Goal: Task Accomplishment & Management: Complete application form

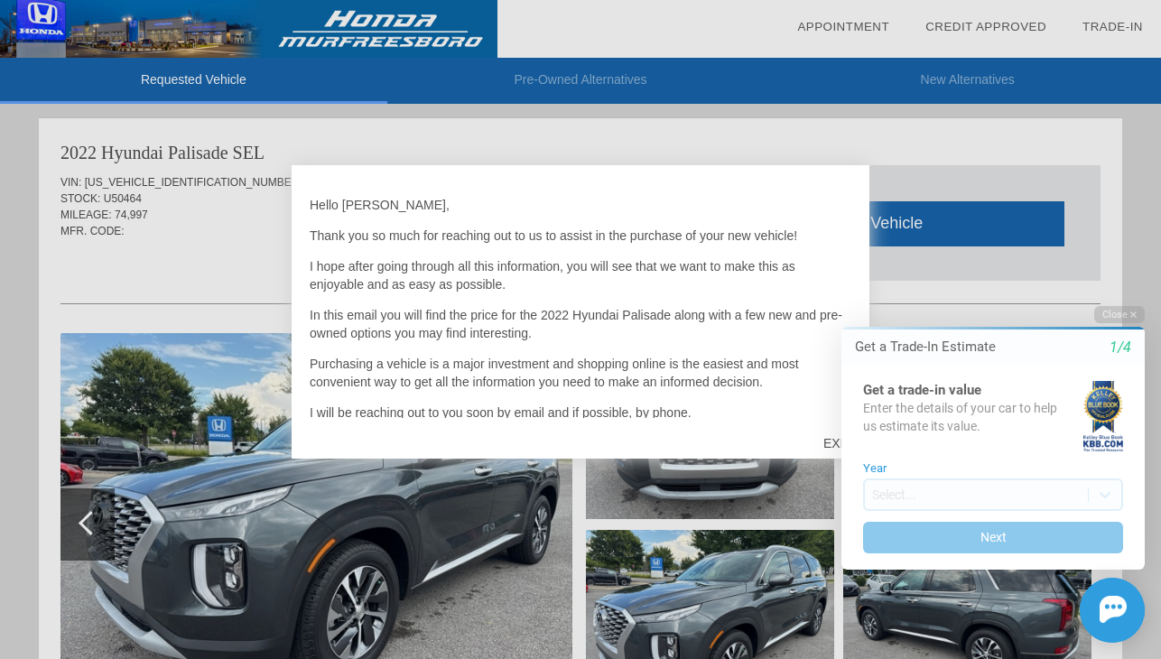
click at [837, 445] on div "Close Get a Trade-In Estimate 1/4 Get a trade-in value Enter the details of you…" at bounding box center [982, 474] width 325 height 337
click at [803, 404] on p "I will be reaching out to you soon by email and if possible, by phone." at bounding box center [581, 413] width 542 height 18
click at [1106, 313] on button "Close" at bounding box center [1119, 314] width 51 height 17
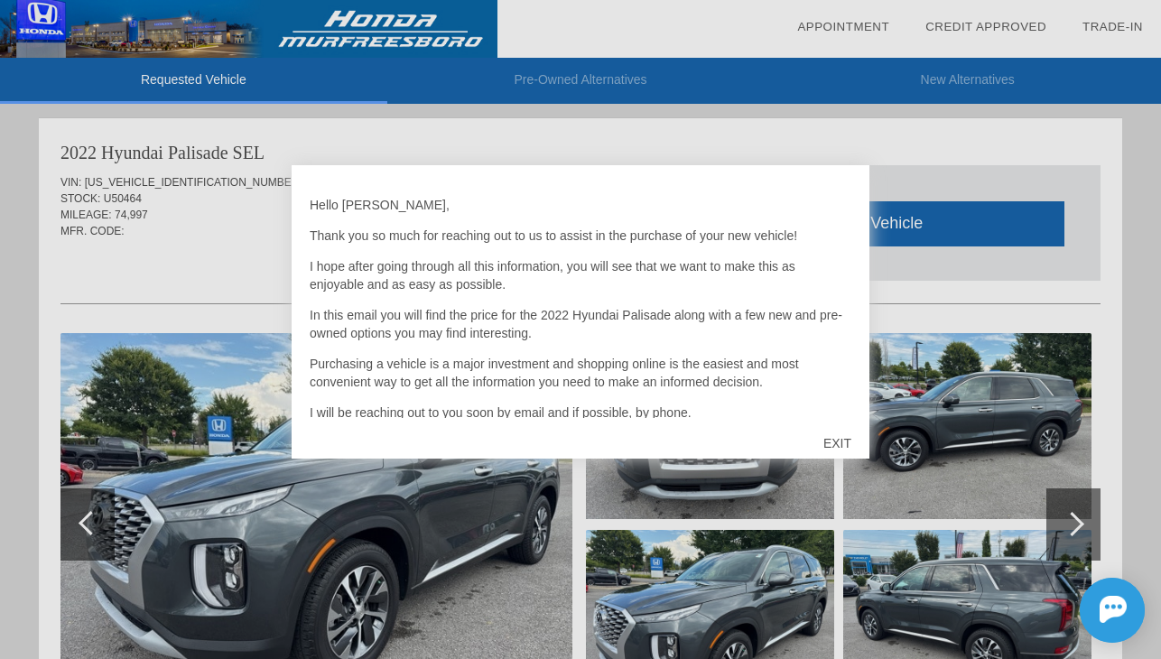
click at [832, 431] on div "EXIT" at bounding box center [837, 443] width 64 height 54
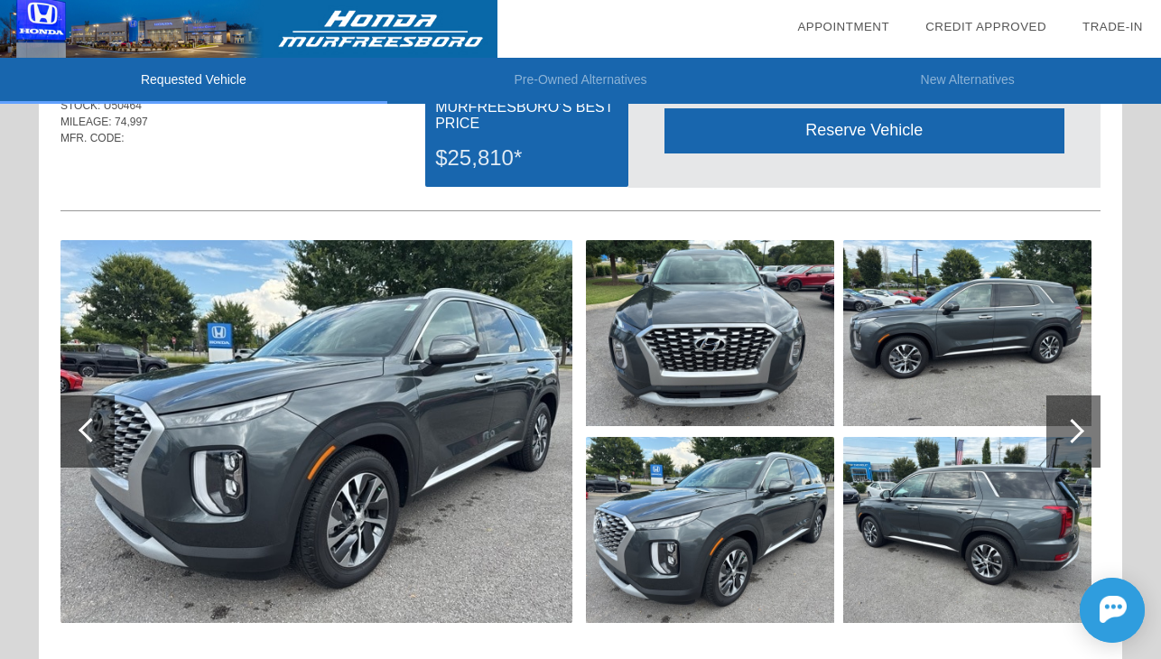
scroll to position [90, 0]
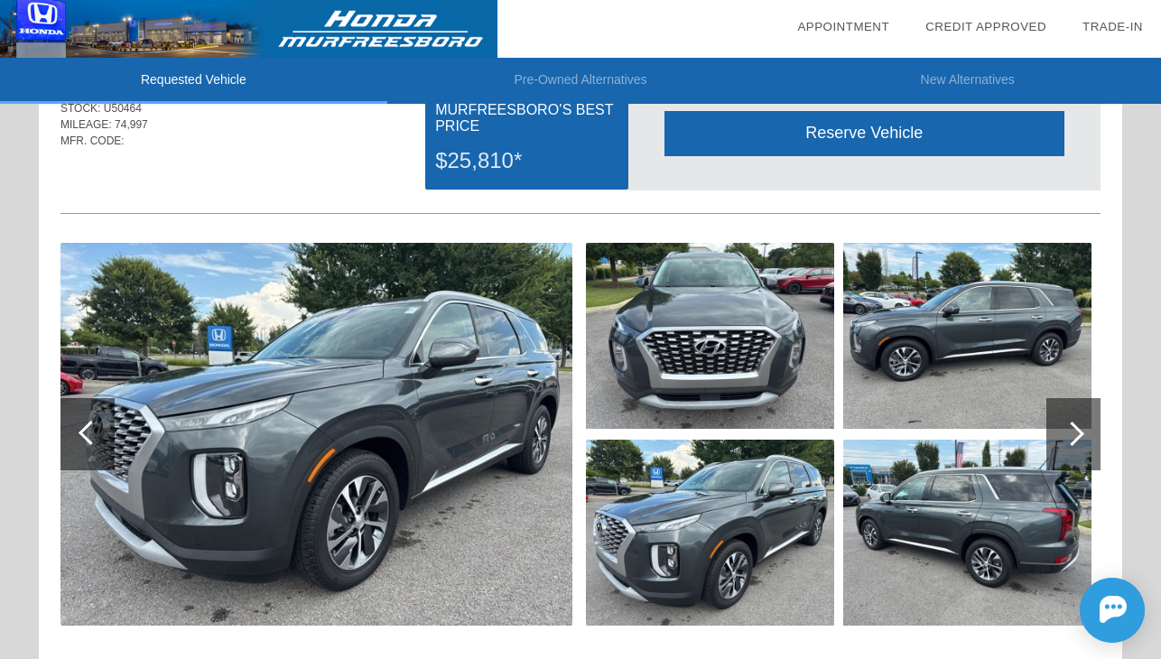
click at [1079, 430] on div at bounding box center [1072, 434] width 24 height 24
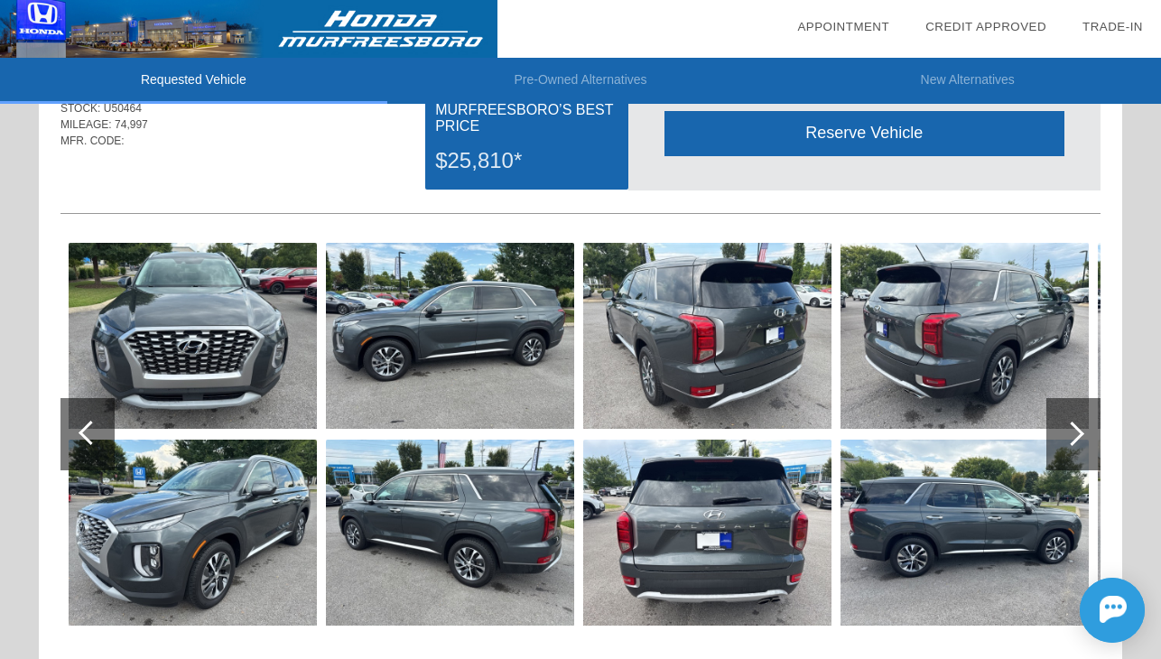
click at [1079, 430] on div at bounding box center [1072, 434] width 24 height 24
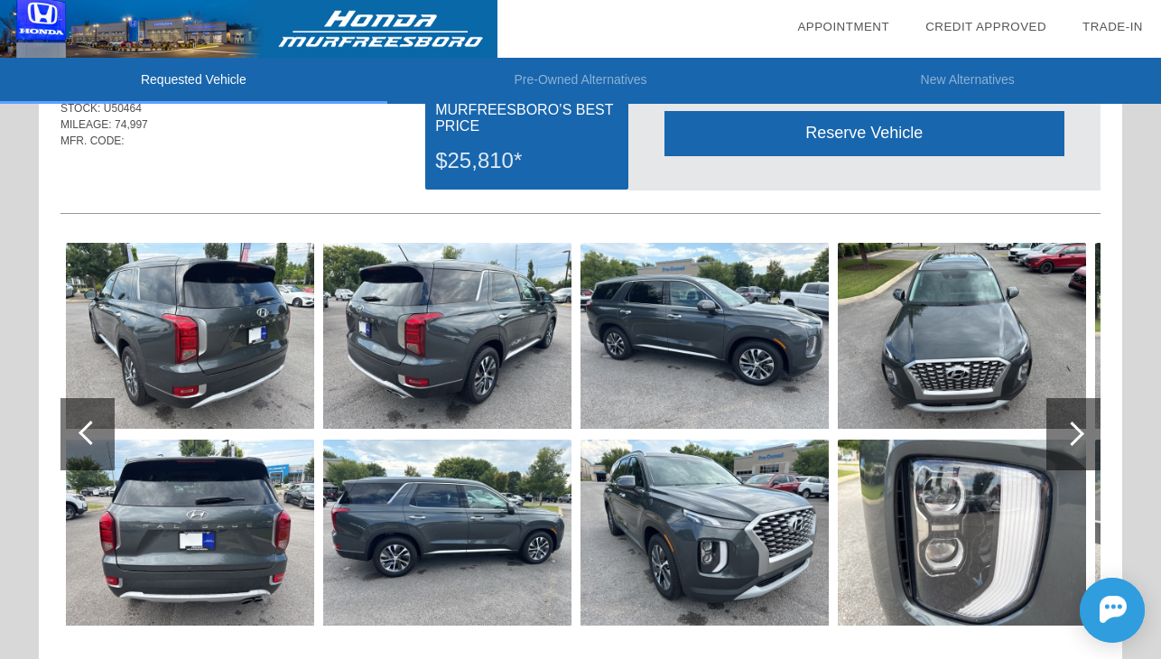
click at [1079, 430] on div at bounding box center [1072, 434] width 24 height 24
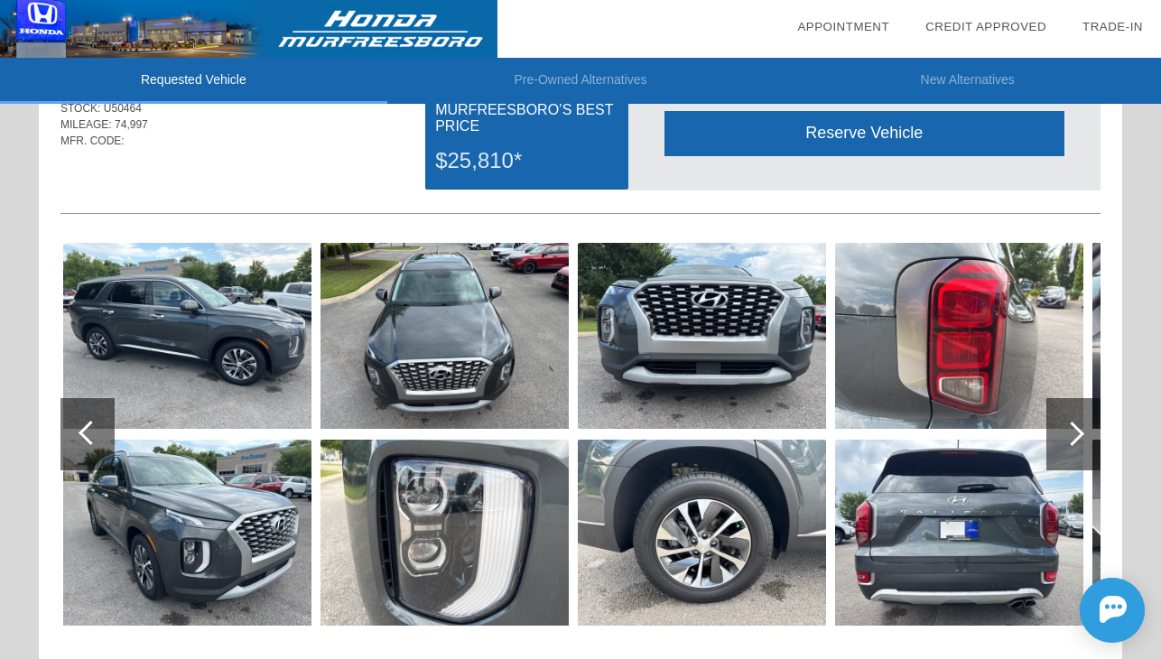
click at [1079, 430] on div at bounding box center [1072, 434] width 24 height 24
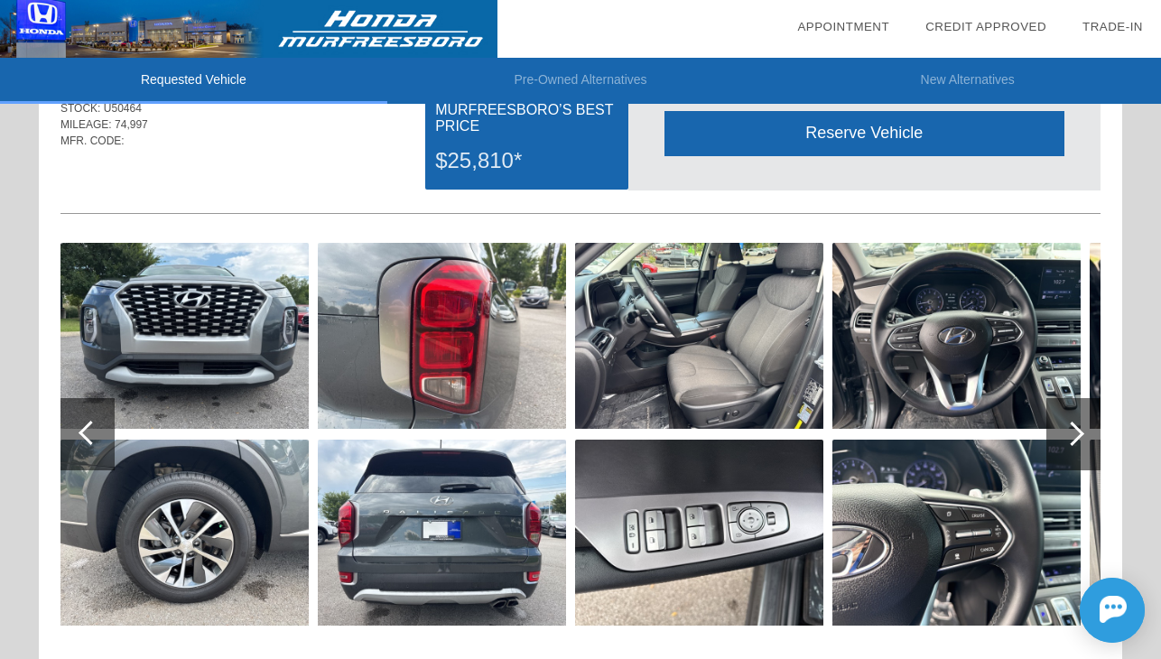
click at [1079, 430] on div at bounding box center [1072, 434] width 24 height 24
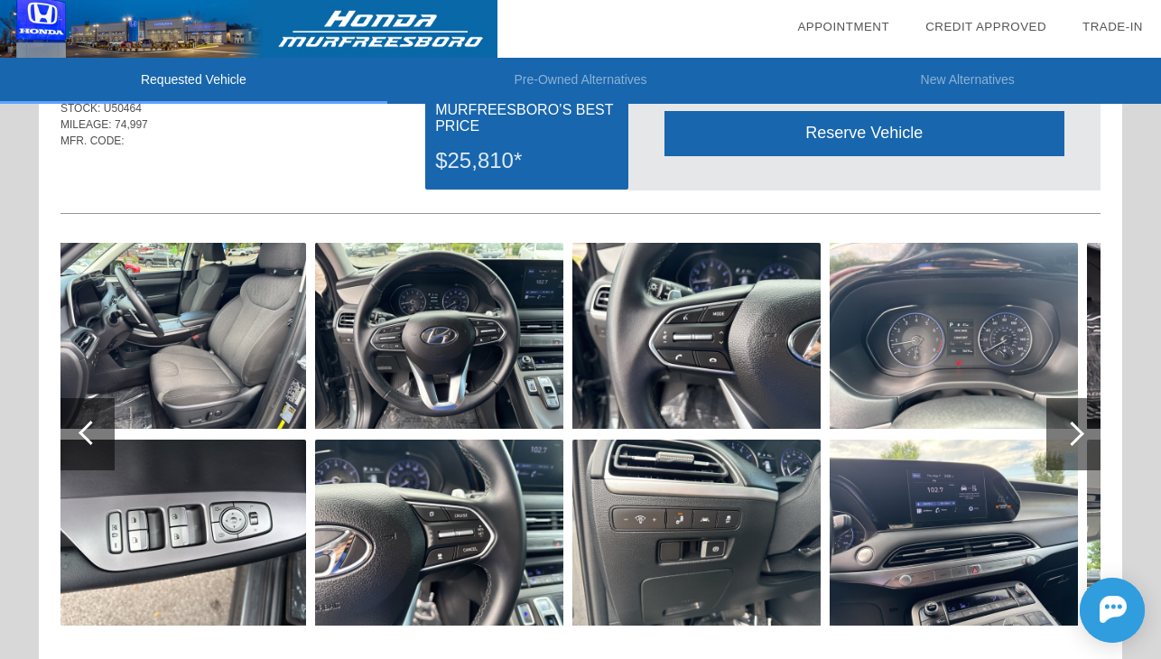
click at [1079, 430] on div at bounding box center [1072, 434] width 24 height 24
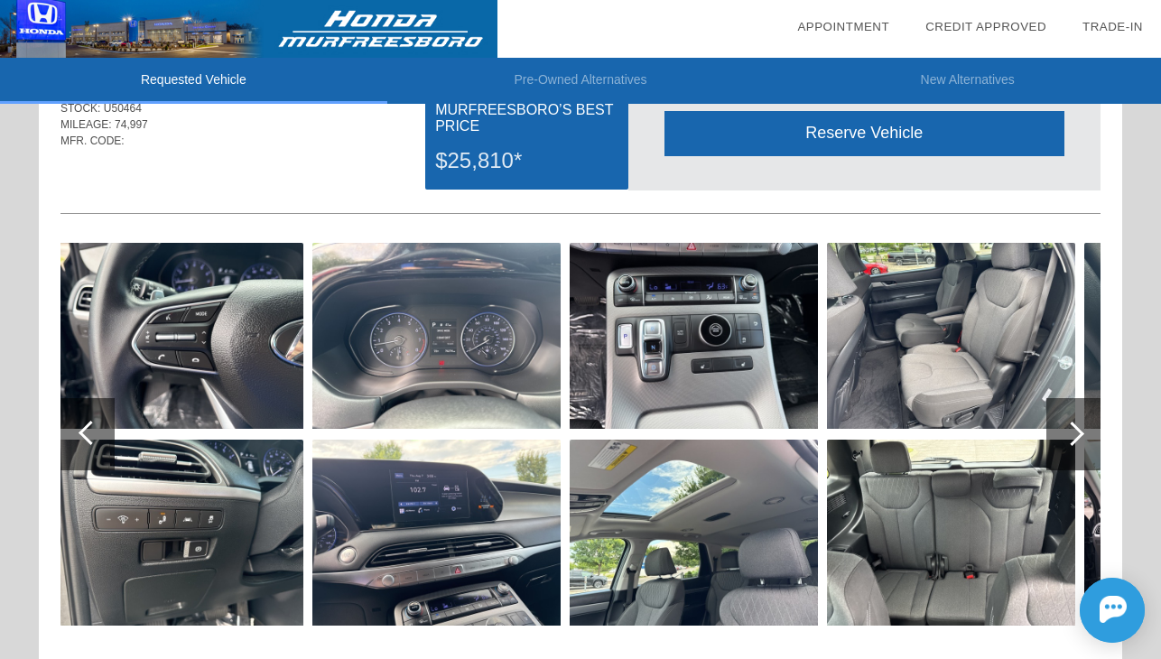
click at [1073, 430] on div at bounding box center [1072, 434] width 24 height 24
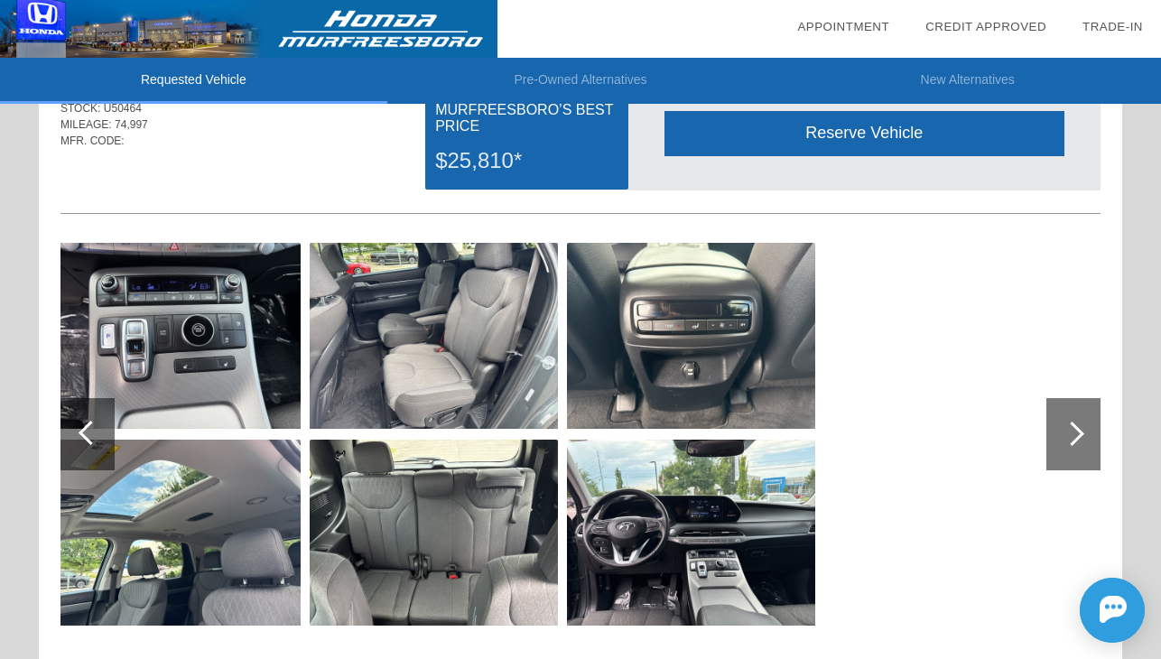
click at [692, 340] on img at bounding box center [691, 336] width 248 height 186
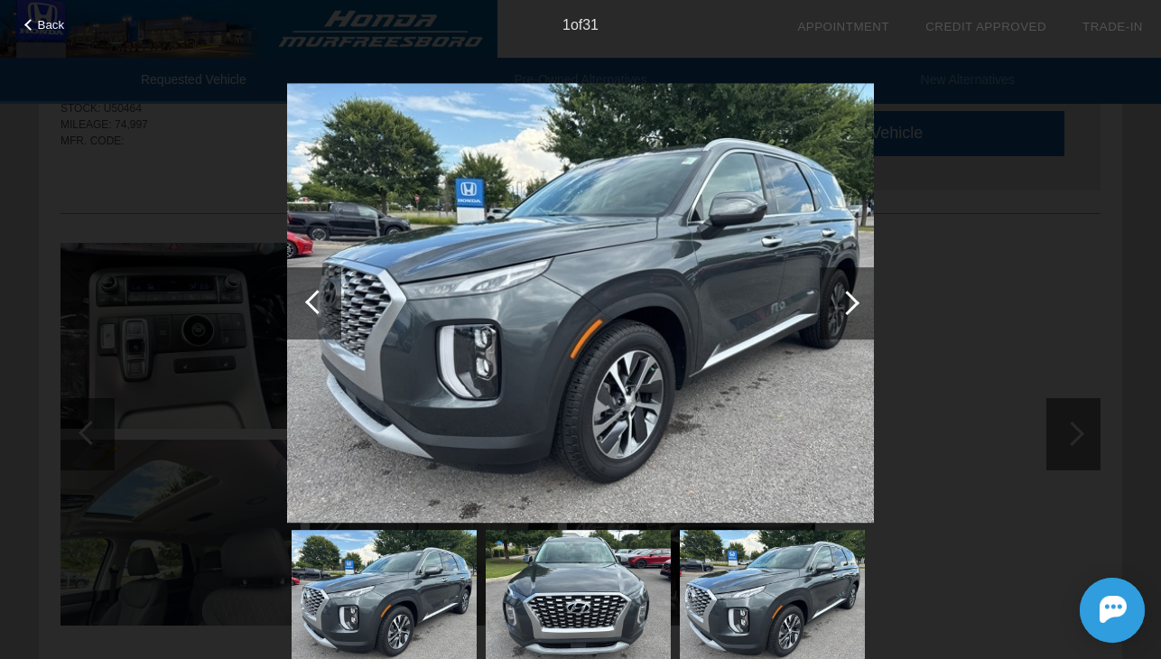
click at [842, 303] on div at bounding box center [847, 303] width 24 height 24
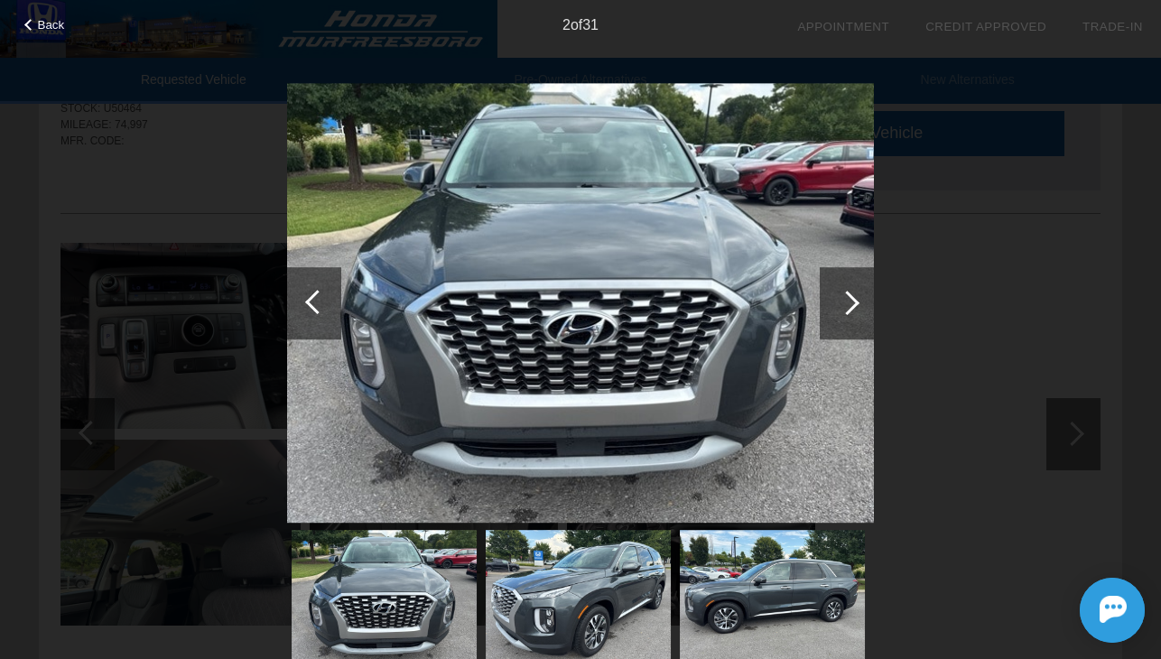
click at [842, 303] on div at bounding box center [847, 303] width 24 height 24
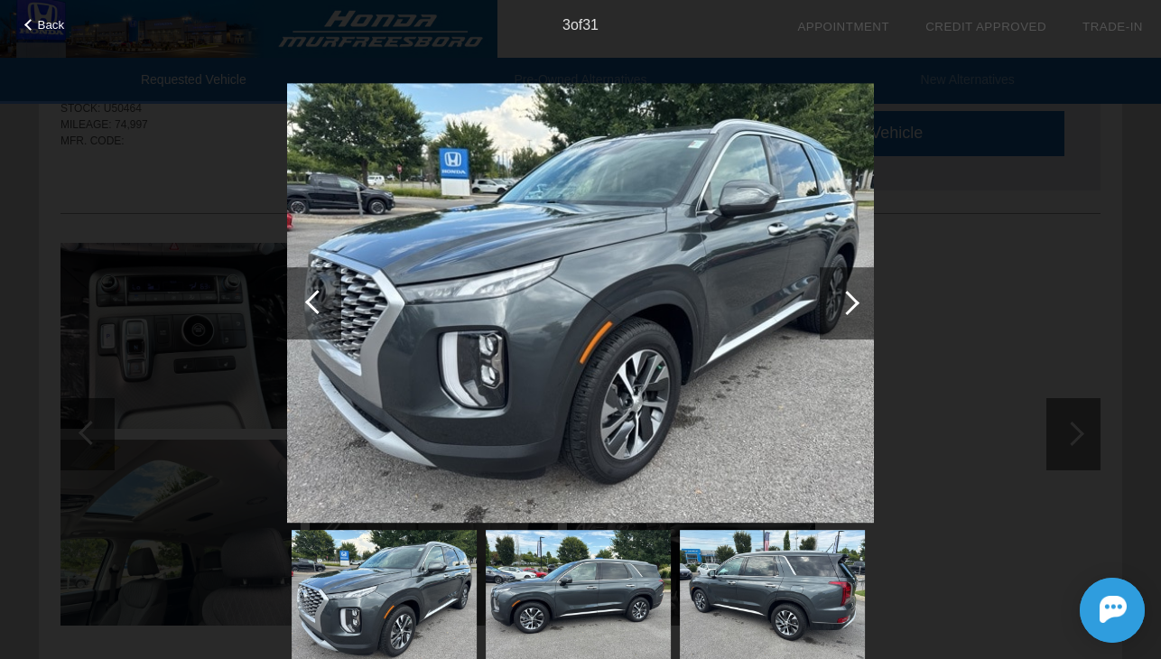
click at [842, 303] on div at bounding box center [847, 303] width 24 height 24
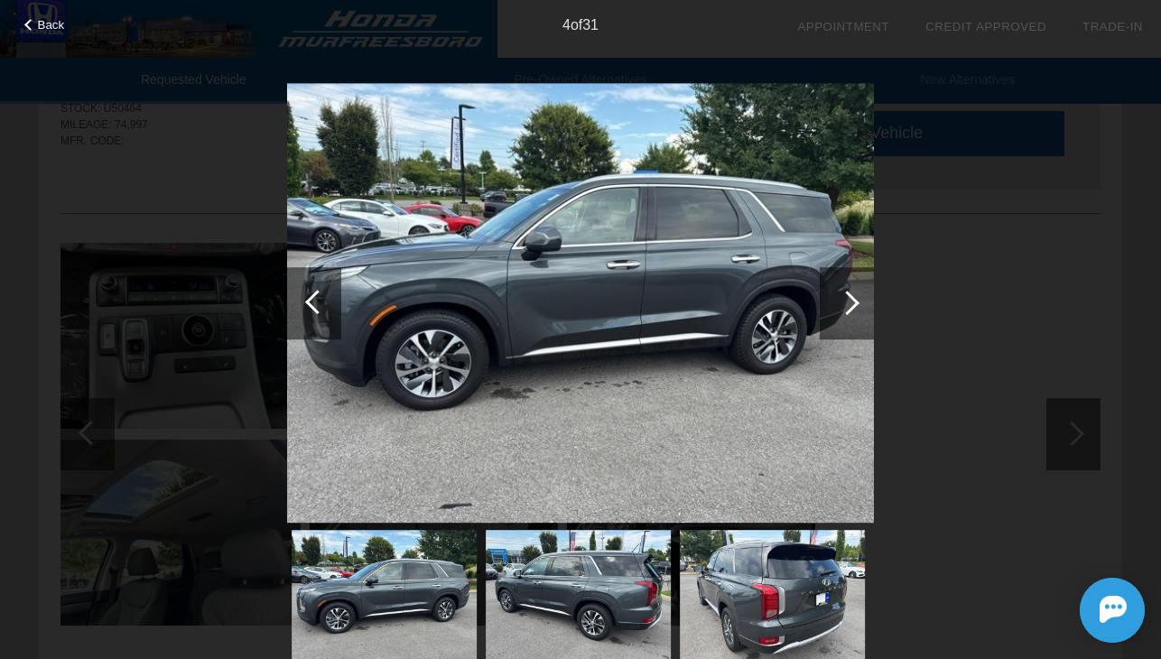
click at [842, 303] on div at bounding box center [847, 303] width 24 height 24
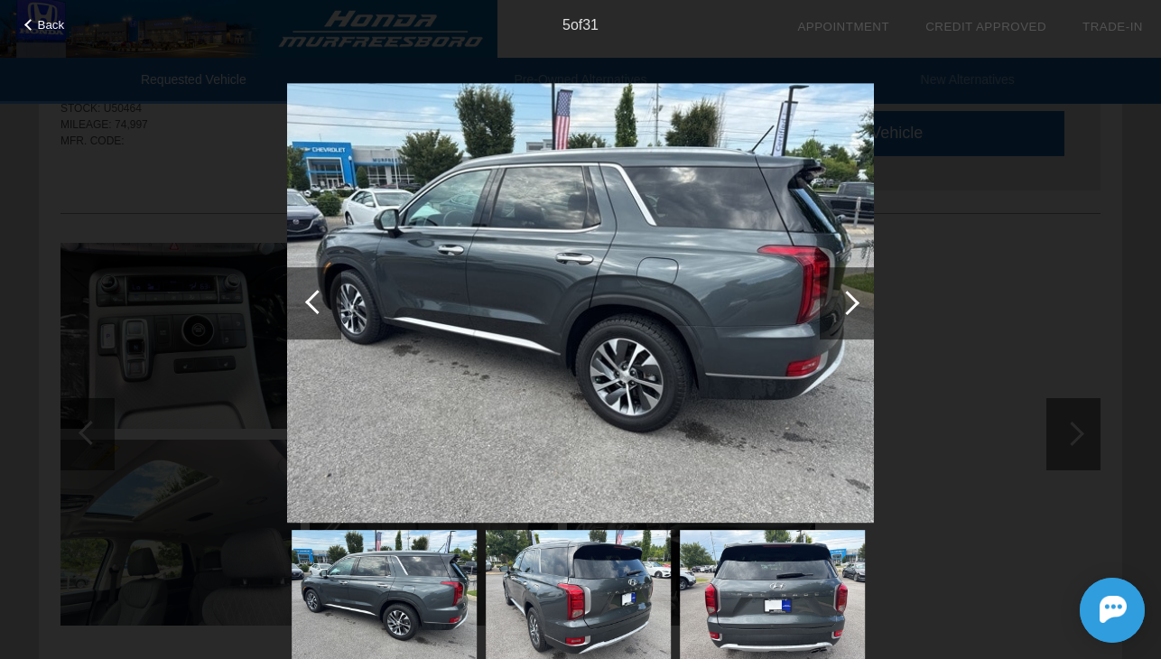
click at [842, 303] on div at bounding box center [847, 303] width 24 height 24
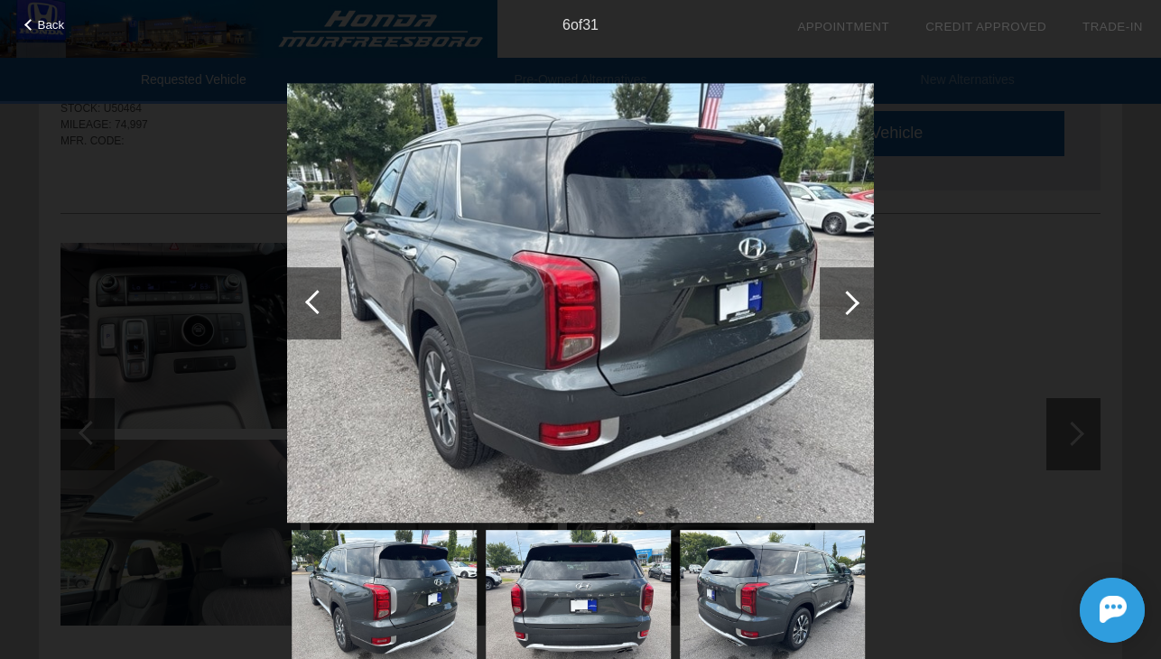
click at [842, 303] on div at bounding box center [847, 303] width 24 height 24
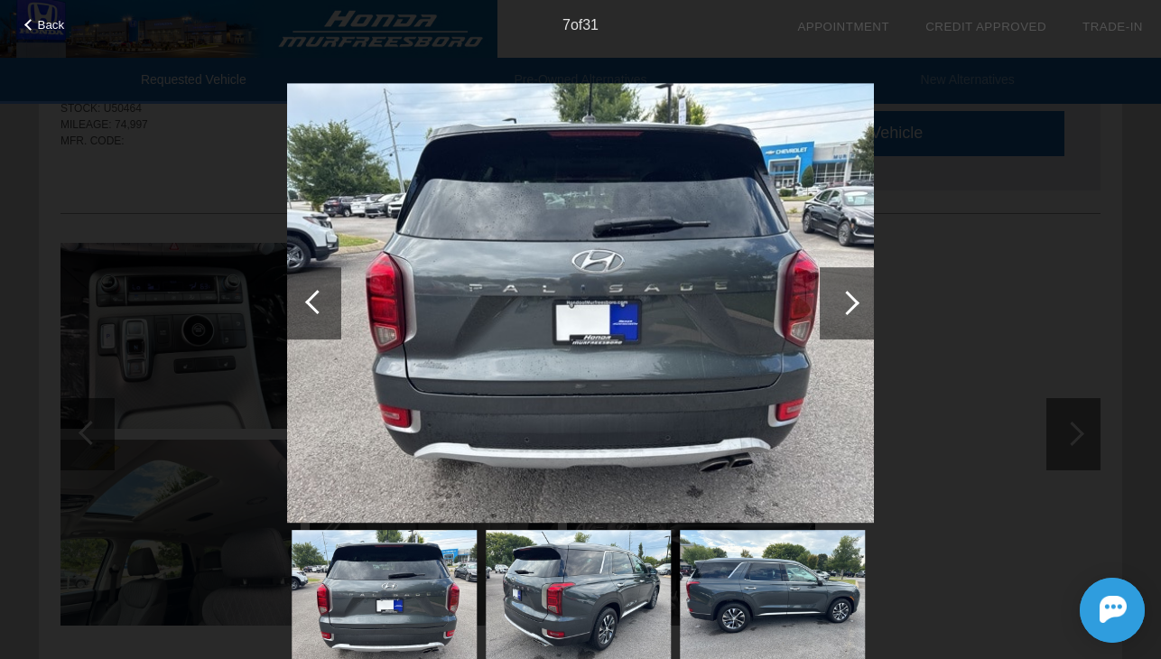
click at [842, 303] on div at bounding box center [847, 303] width 24 height 24
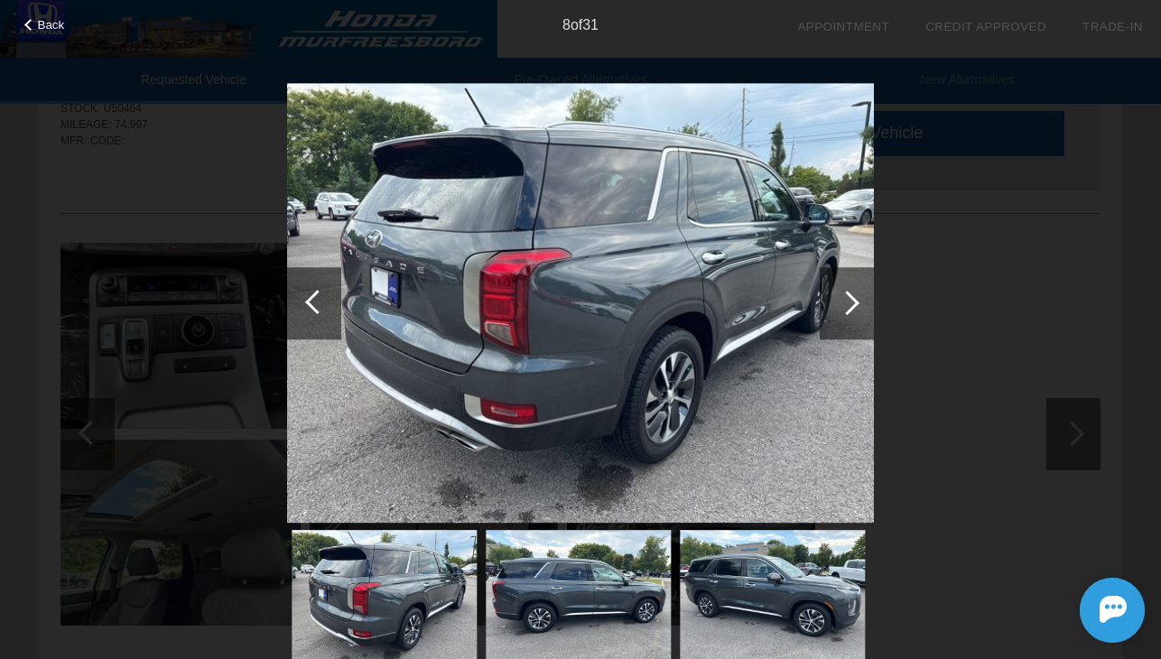
click at [842, 303] on div at bounding box center [847, 303] width 24 height 24
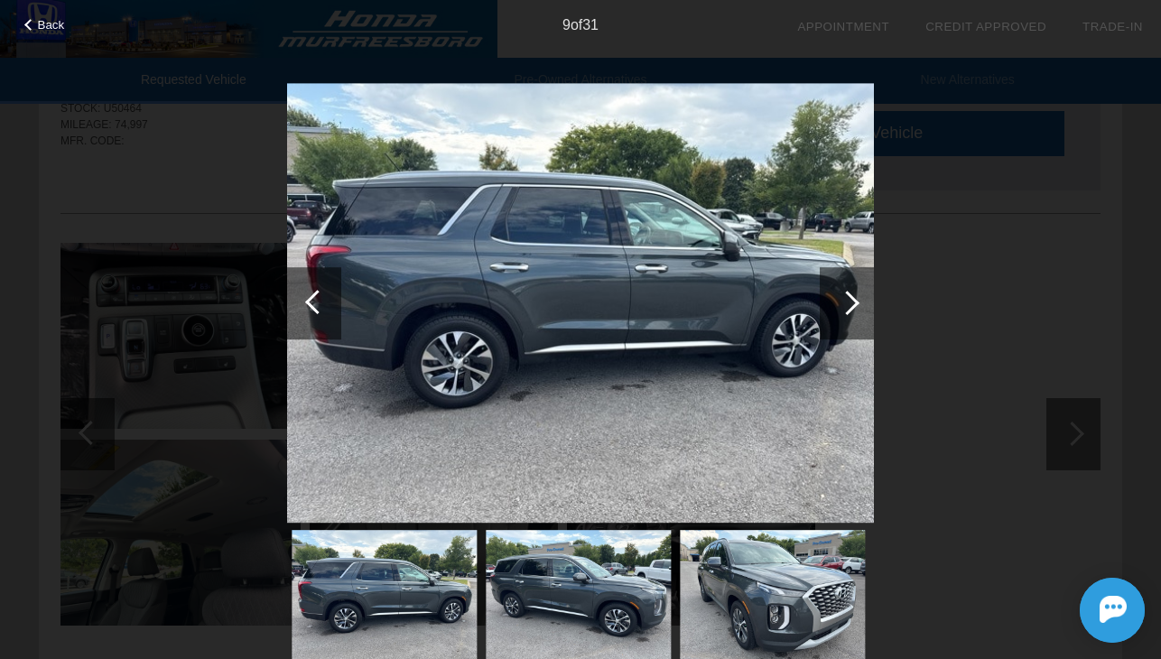
click at [842, 303] on div at bounding box center [847, 303] width 24 height 24
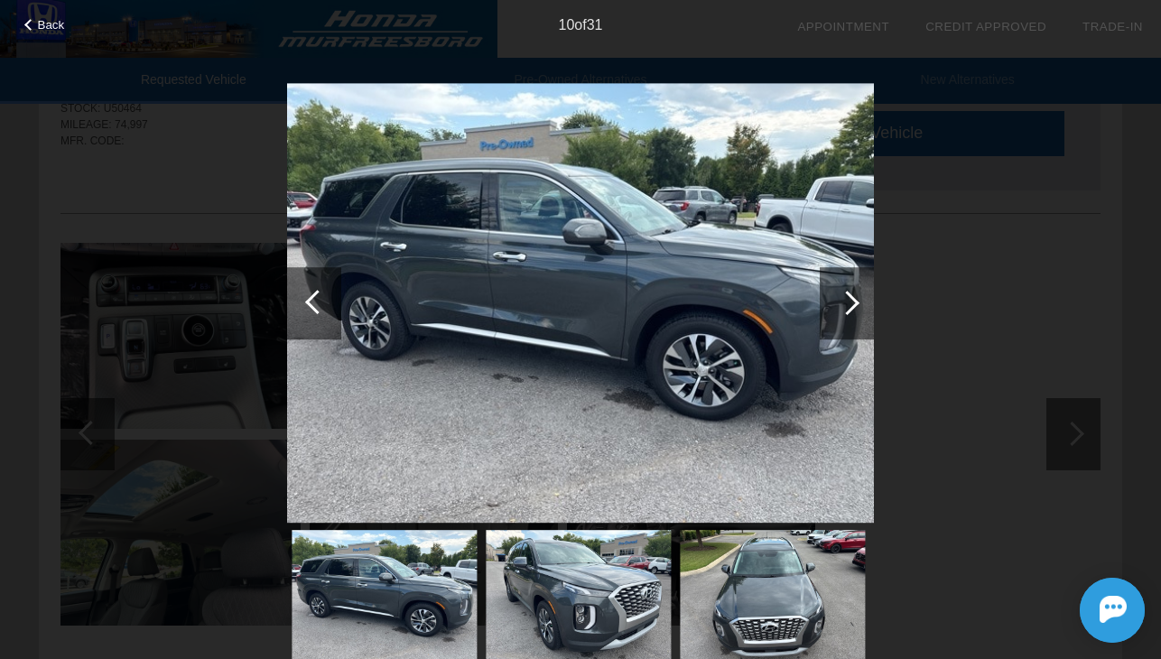
click at [842, 303] on div at bounding box center [847, 303] width 24 height 24
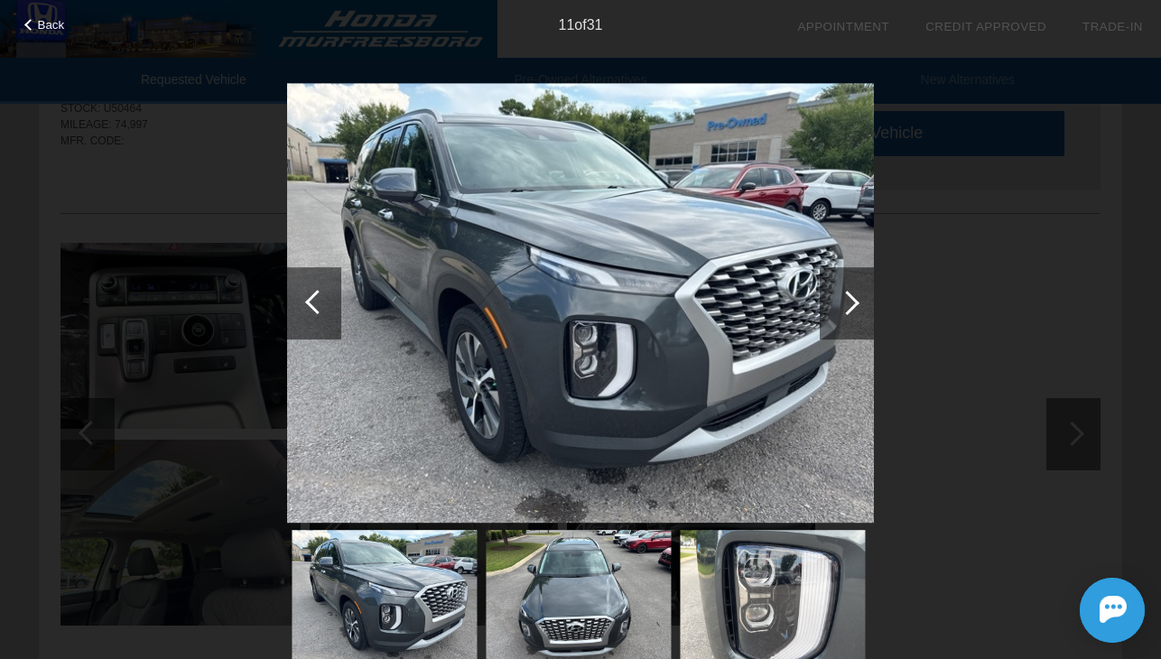
click at [842, 303] on div at bounding box center [847, 303] width 24 height 24
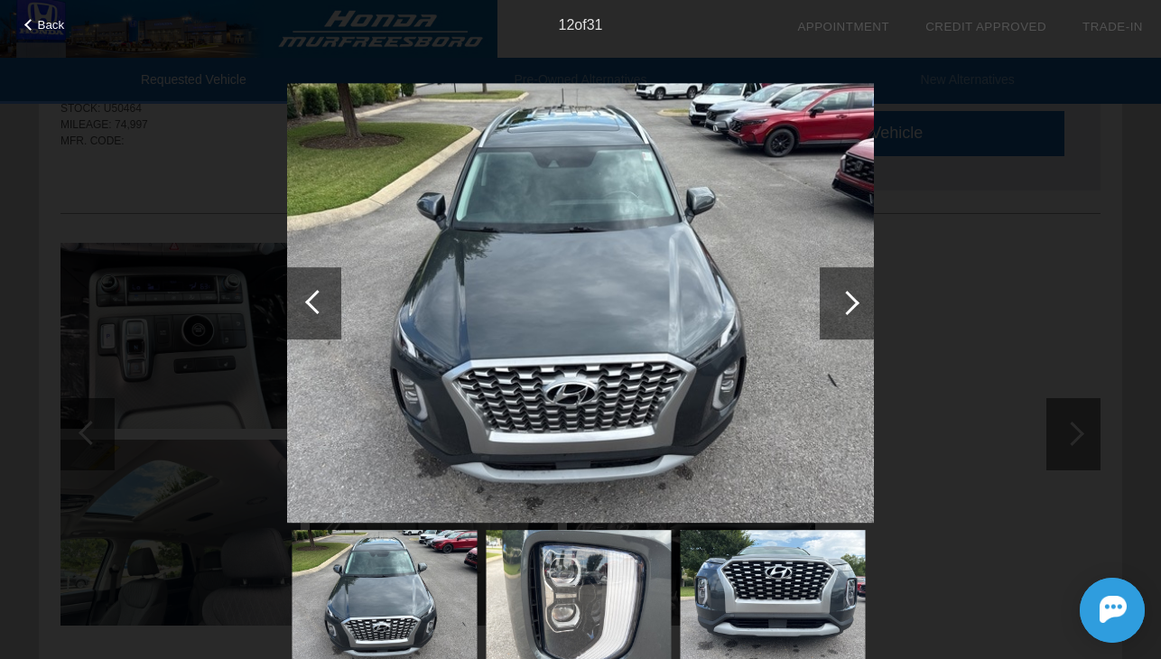
click at [842, 303] on div at bounding box center [847, 303] width 24 height 24
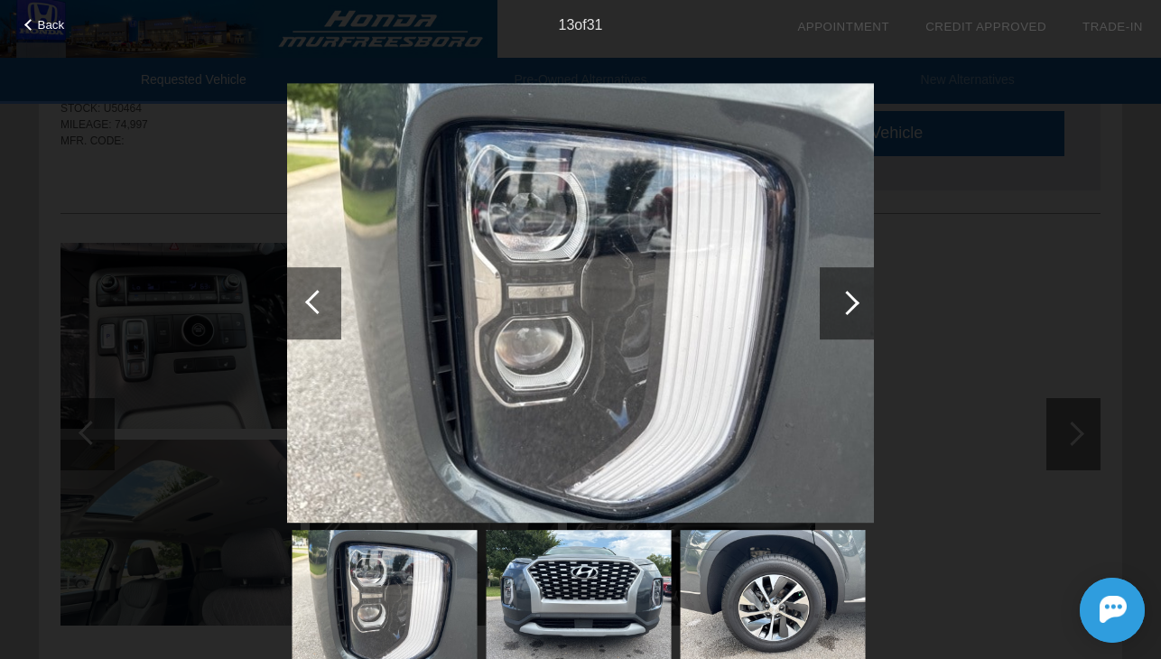
click at [842, 303] on div at bounding box center [847, 303] width 24 height 24
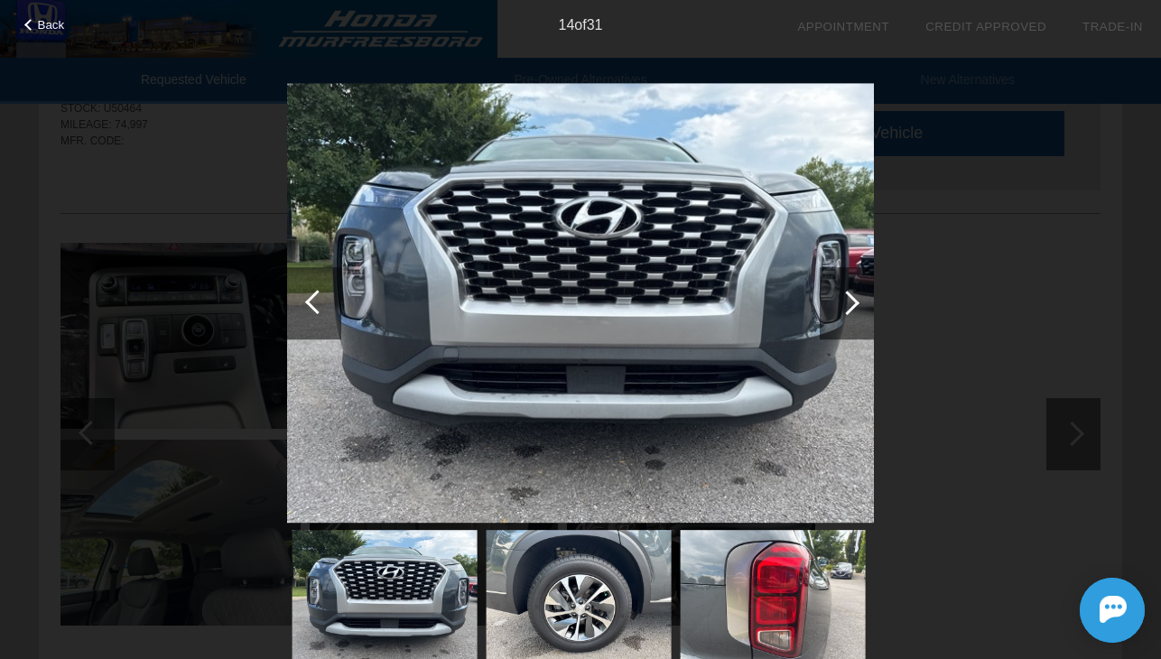
click at [842, 303] on div at bounding box center [847, 303] width 24 height 24
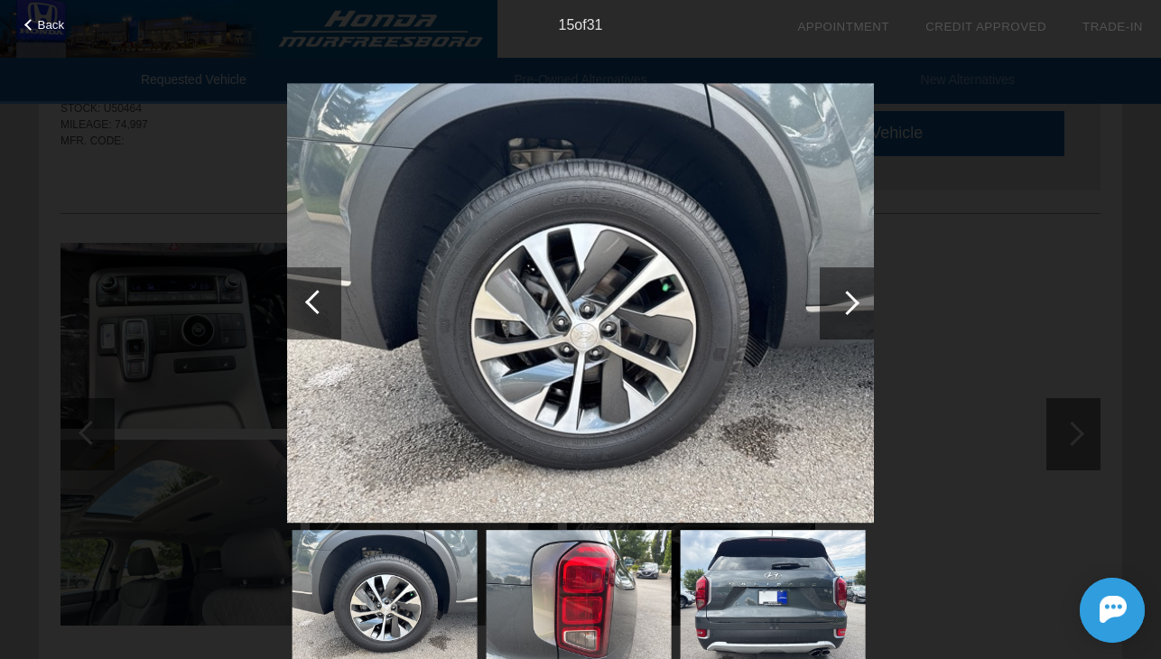
click at [842, 303] on div at bounding box center [847, 303] width 24 height 24
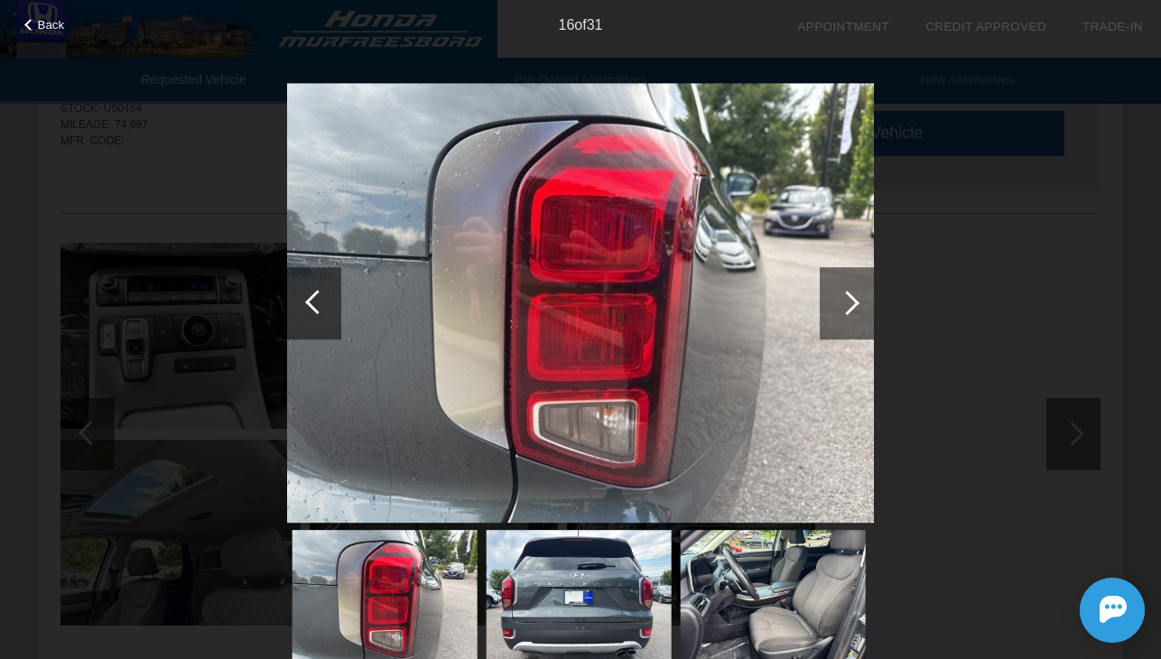
click at [842, 303] on div at bounding box center [847, 303] width 24 height 24
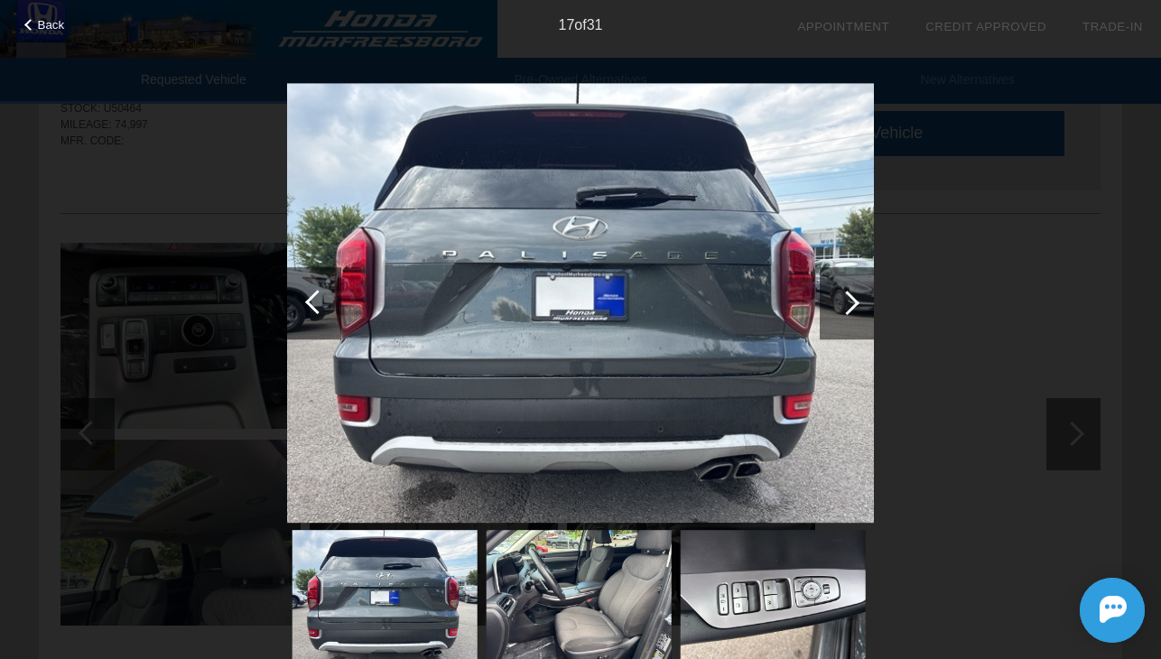
click at [842, 303] on div at bounding box center [847, 303] width 24 height 24
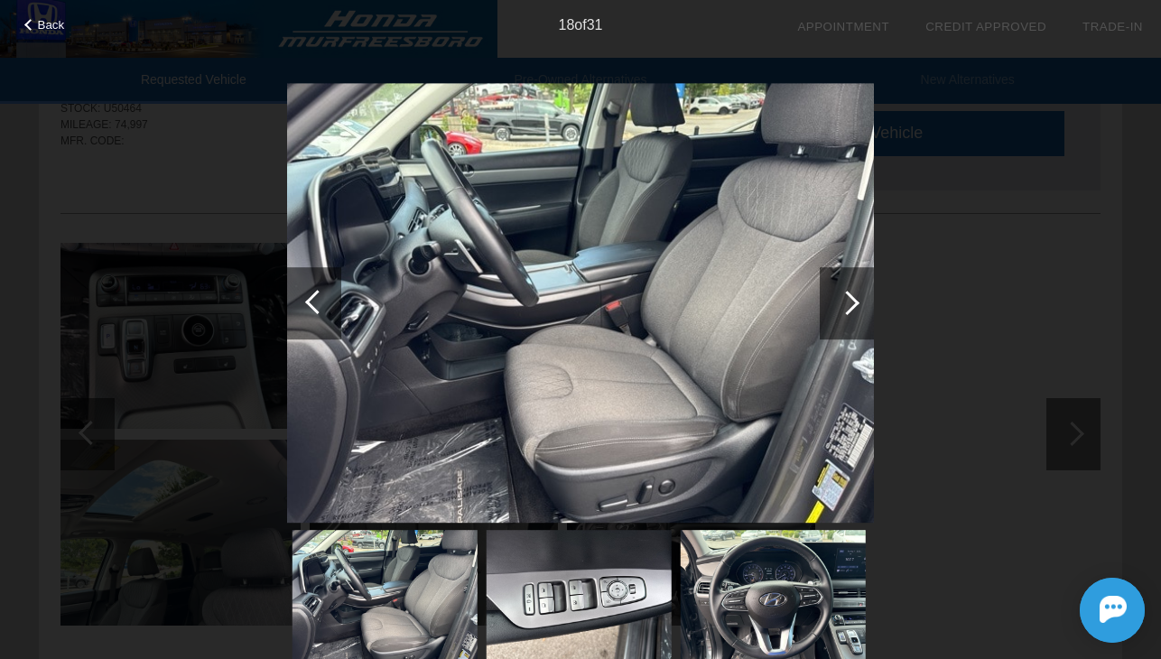
click at [842, 303] on div at bounding box center [847, 303] width 24 height 24
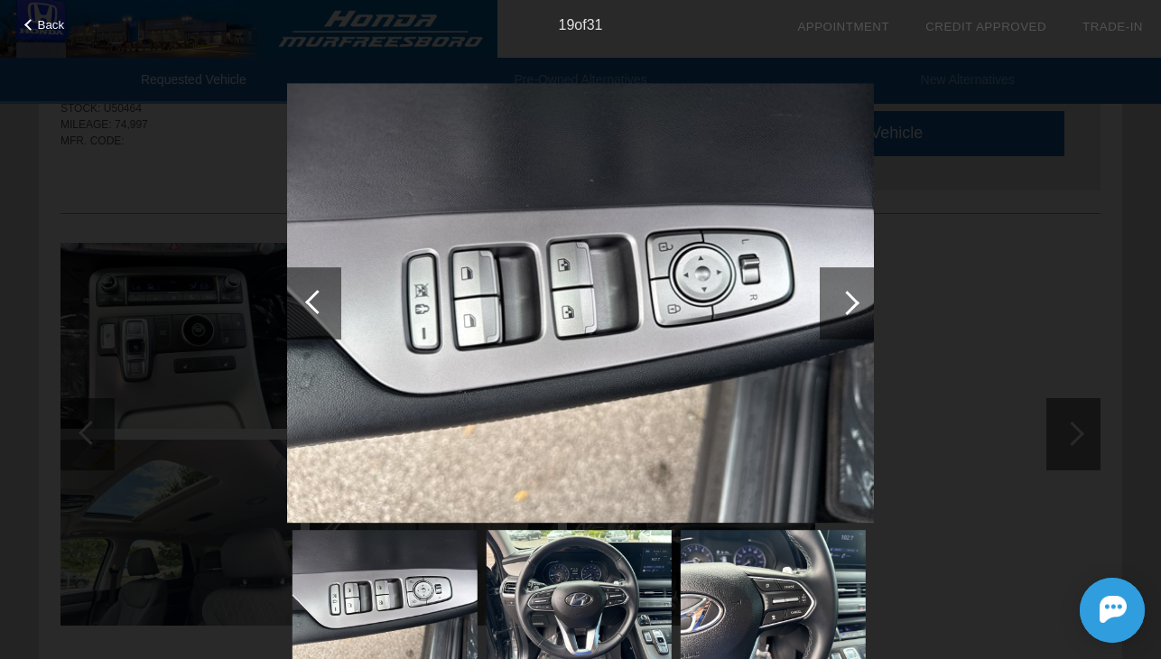
click at [842, 303] on div at bounding box center [847, 303] width 24 height 24
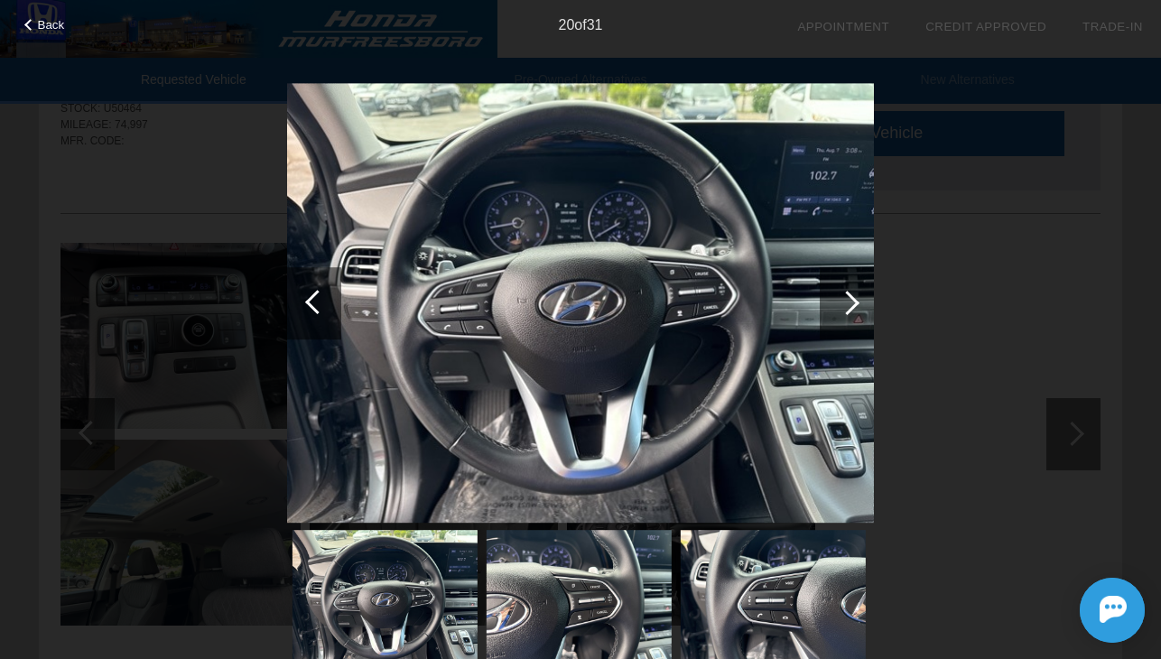
click at [842, 303] on div at bounding box center [847, 303] width 24 height 24
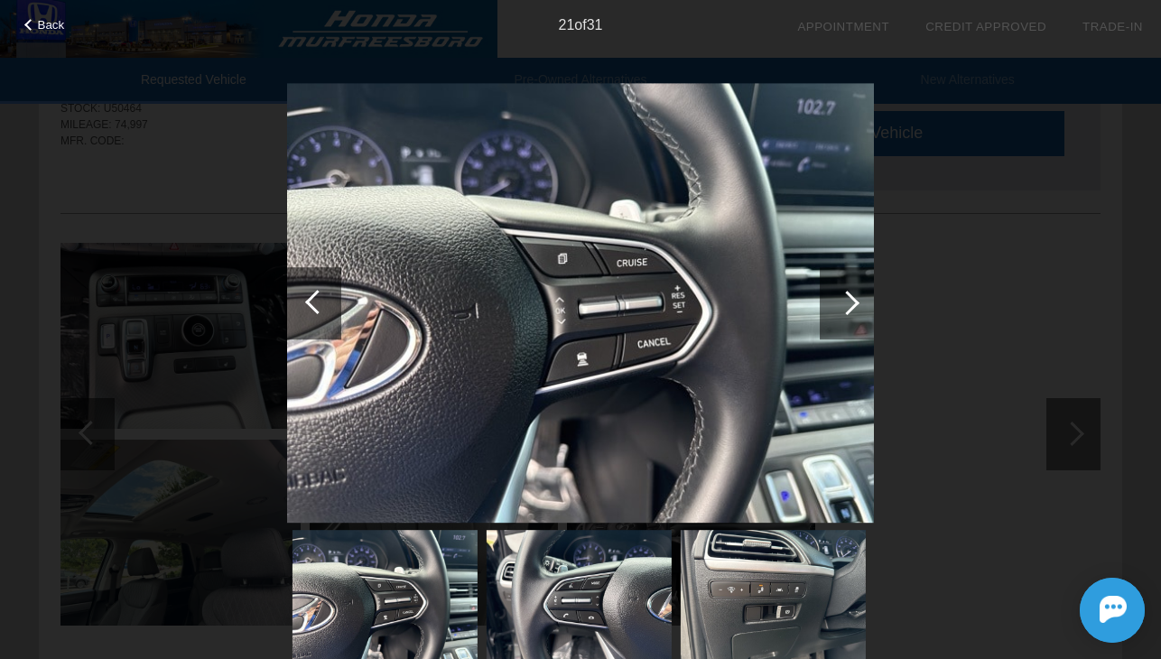
click at [842, 303] on div at bounding box center [847, 303] width 24 height 24
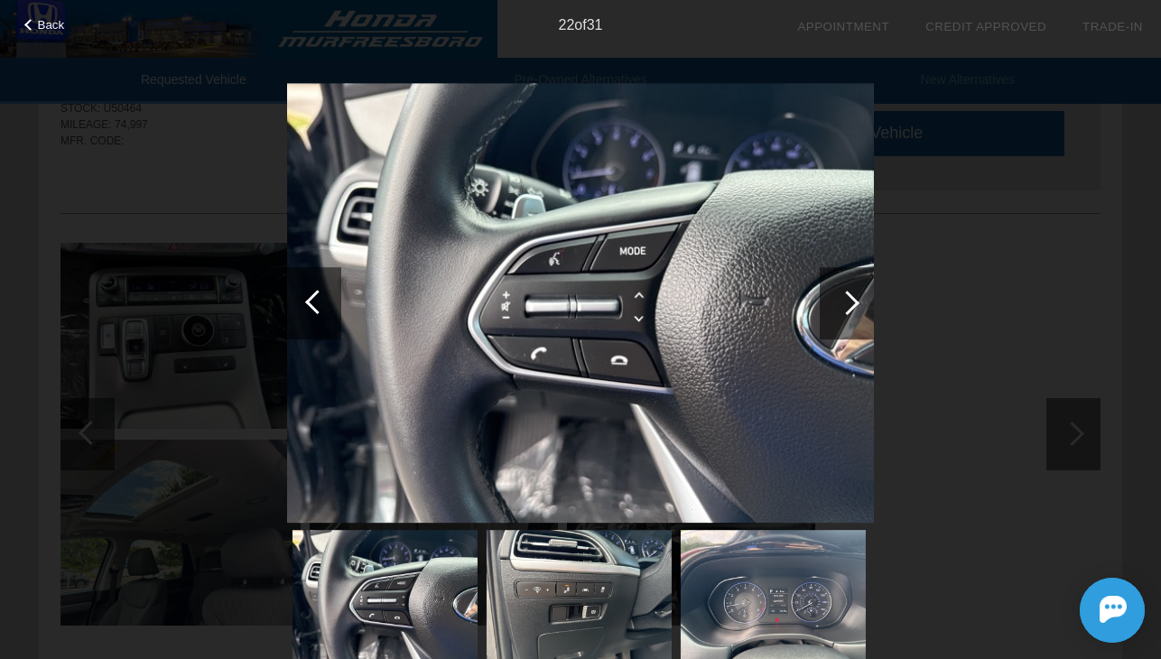
click at [842, 303] on div at bounding box center [847, 303] width 24 height 24
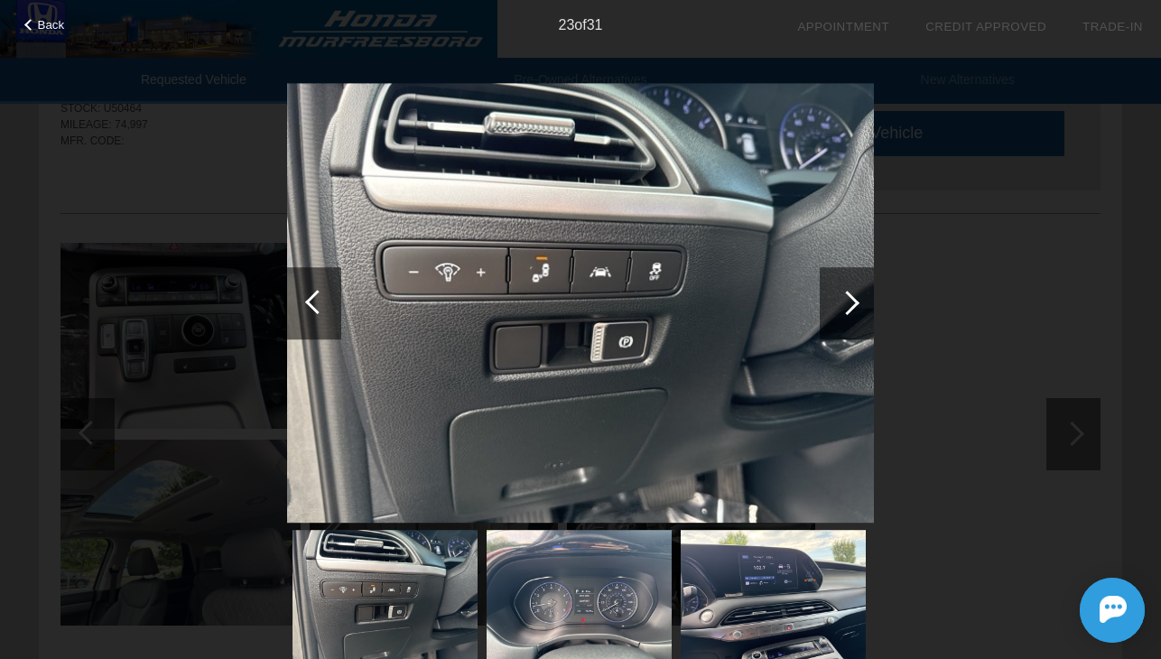
click at [842, 303] on div at bounding box center [847, 303] width 24 height 24
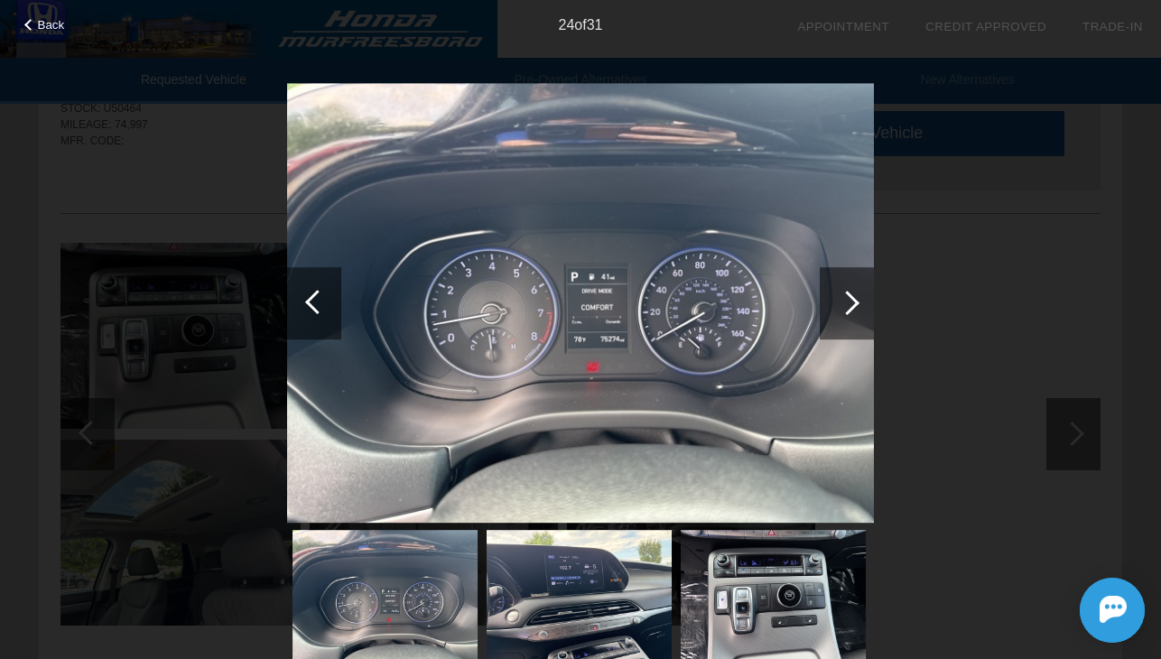
click at [842, 303] on div at bounding box center [847, 303] width 24 height 24
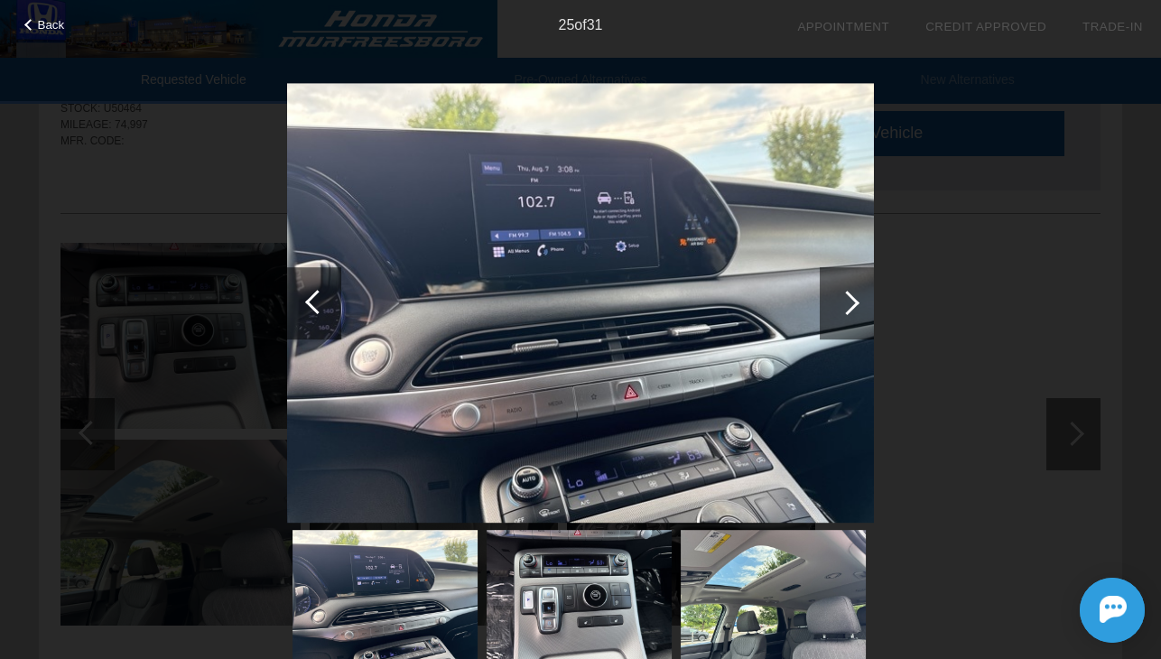
click at [842, 303] on div at bounding box center [847, 303] width 24 height 24
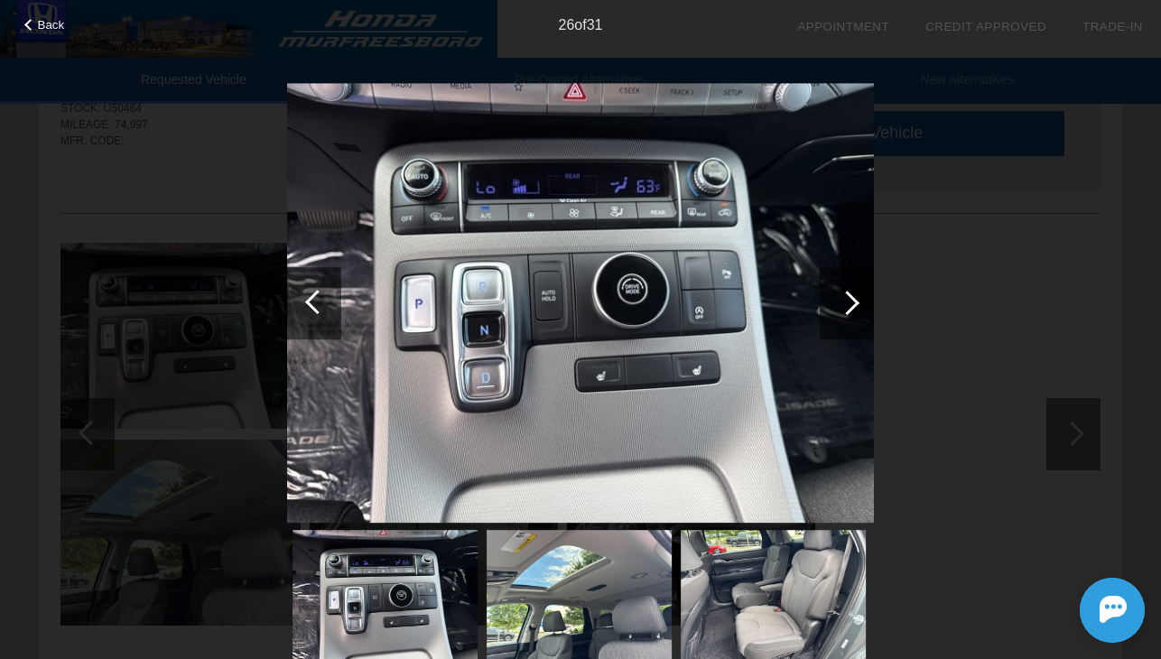
click at [841, 302] on div at bounding box center [847, 303] width 24 height 24
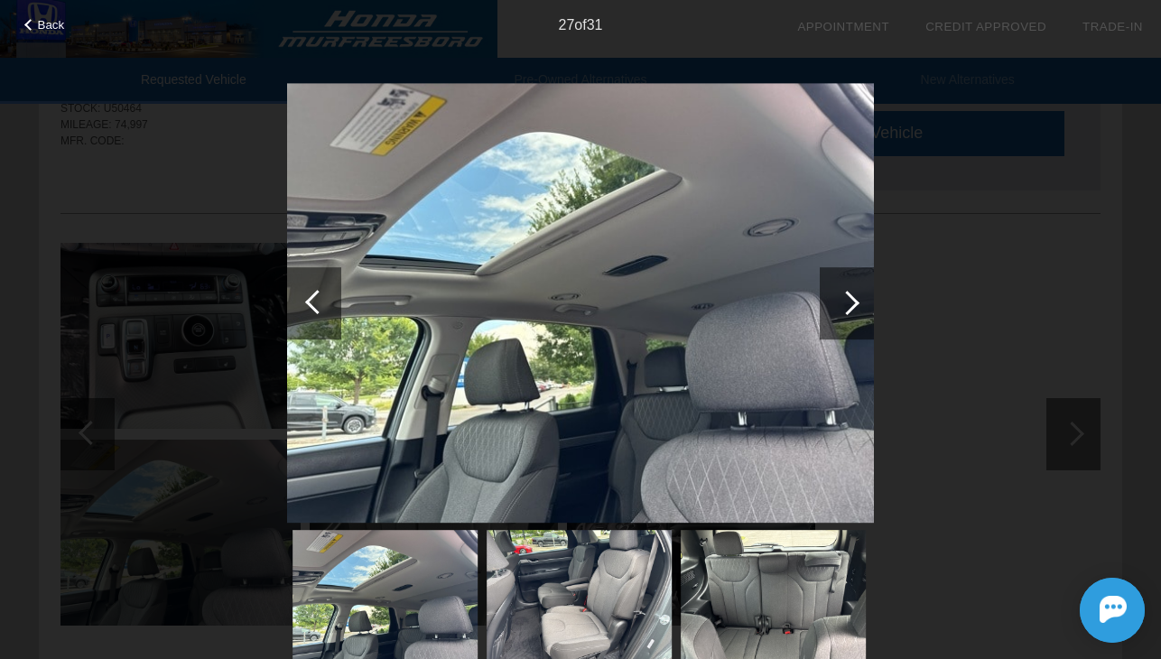
click at [841, 302] on div at bounding box center [847, 303] width 24 height 24
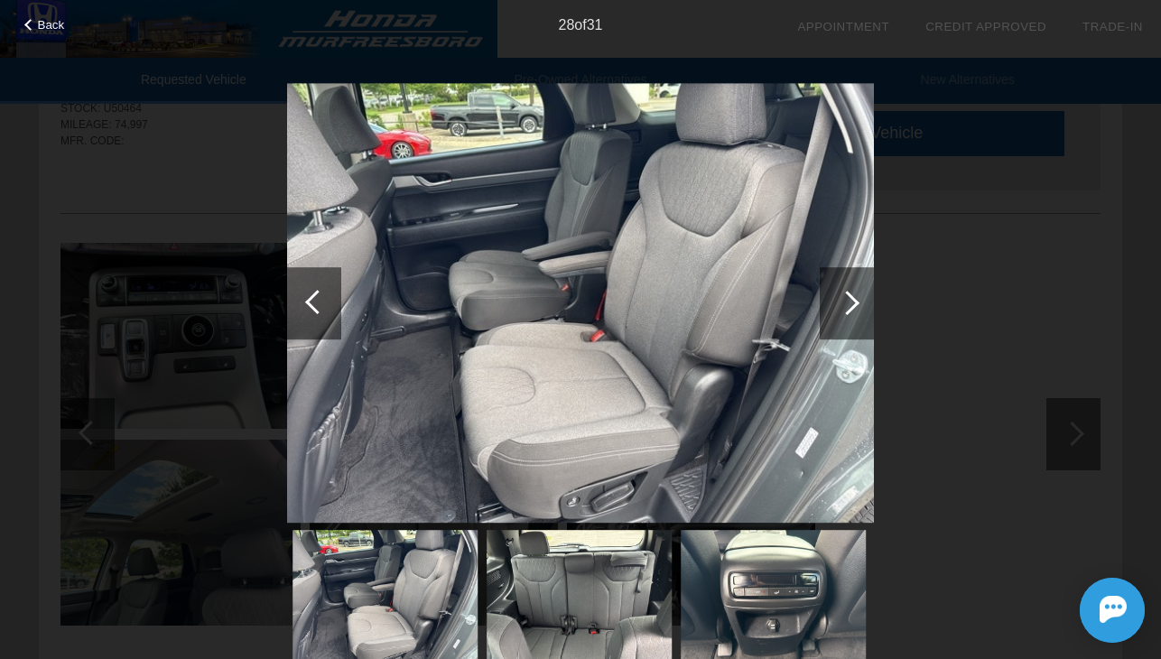
click at [841, 302] on div at bounding box center [847, 303] width 24 height 24
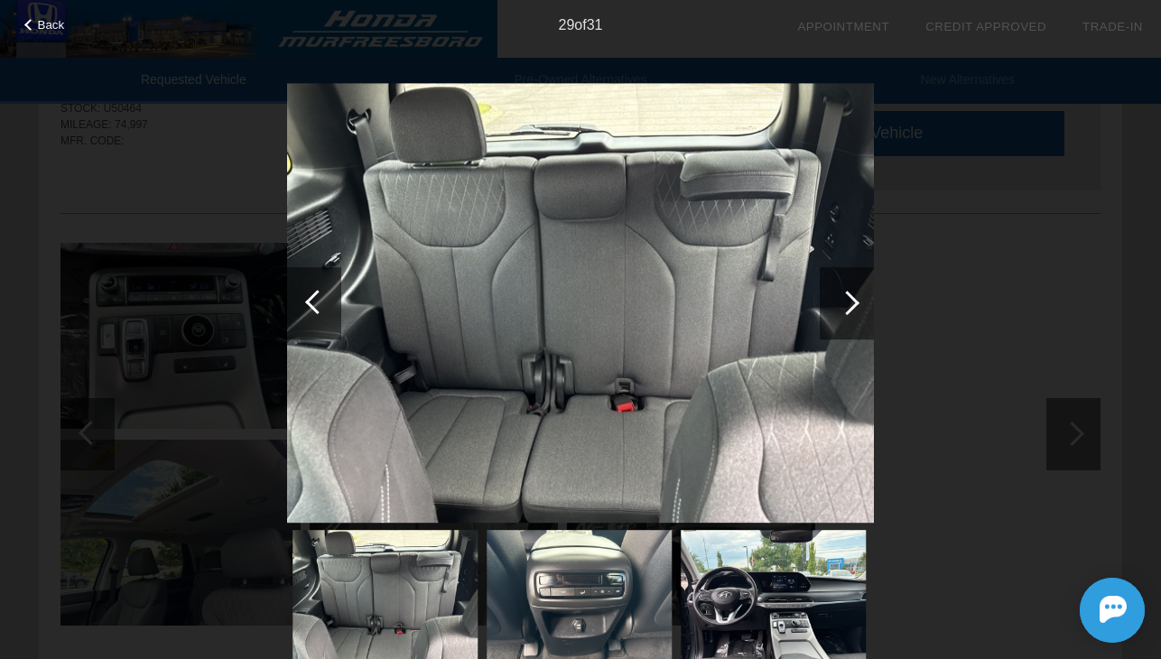
click at [841, 302] on div at bounding box center [847, 303] width 24 height 24
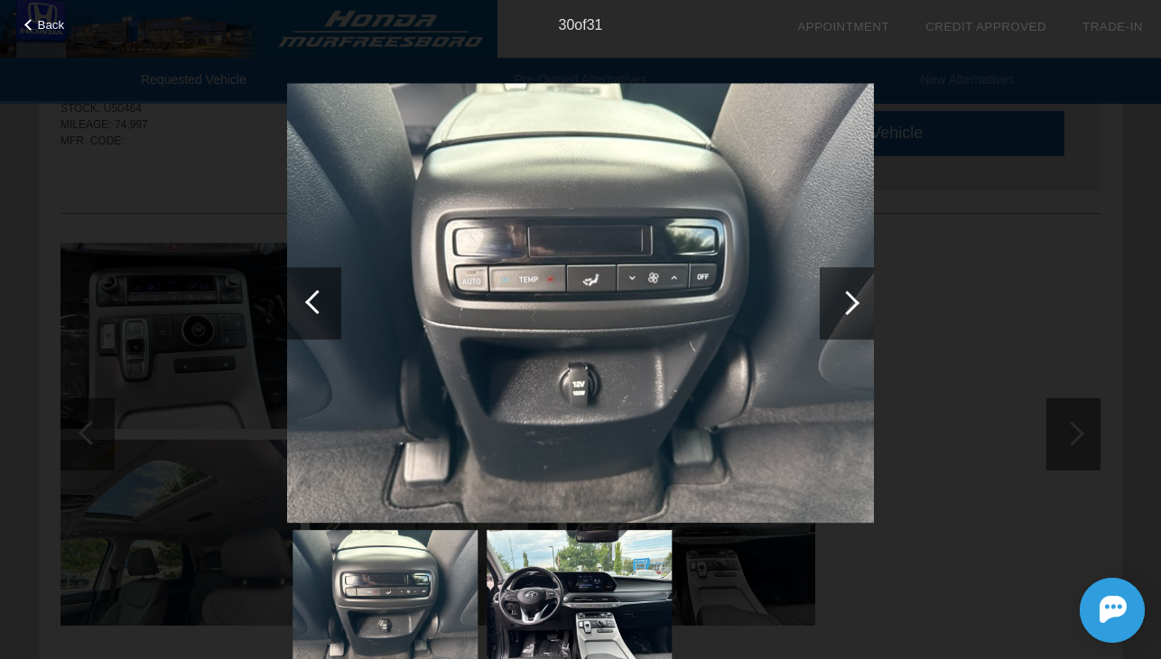
click at [841, 301] on div at bounding box center [847, 303] width 24 height 24
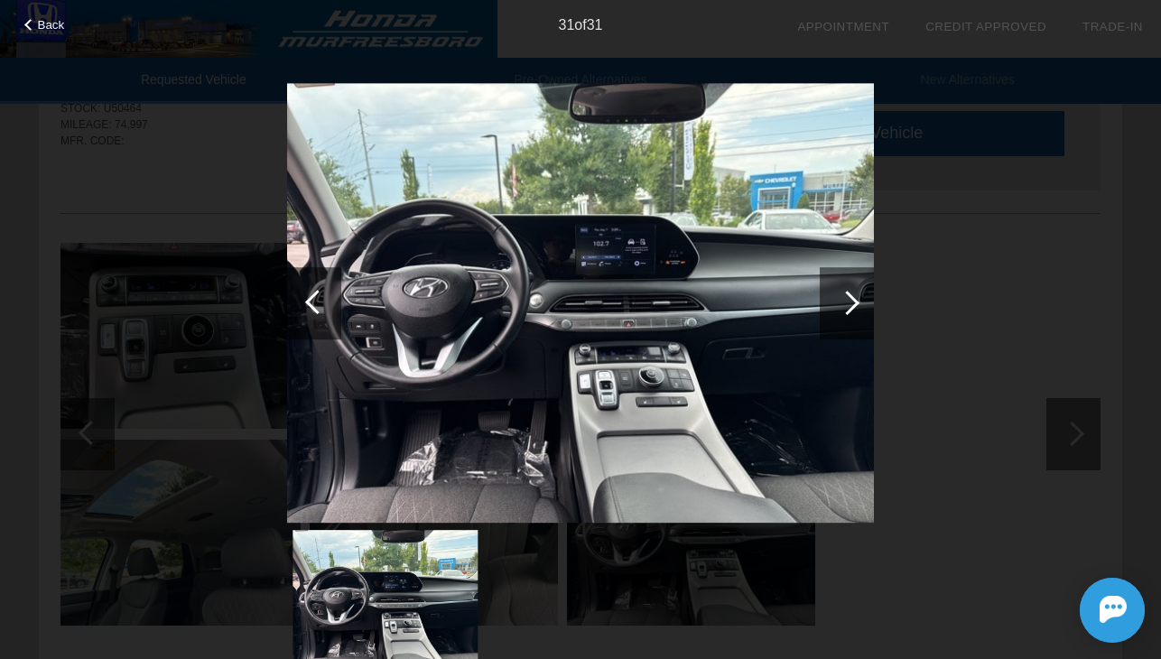
click at [64, 22] on span "Back" at bounding box center [51, 25] width 27 height 14
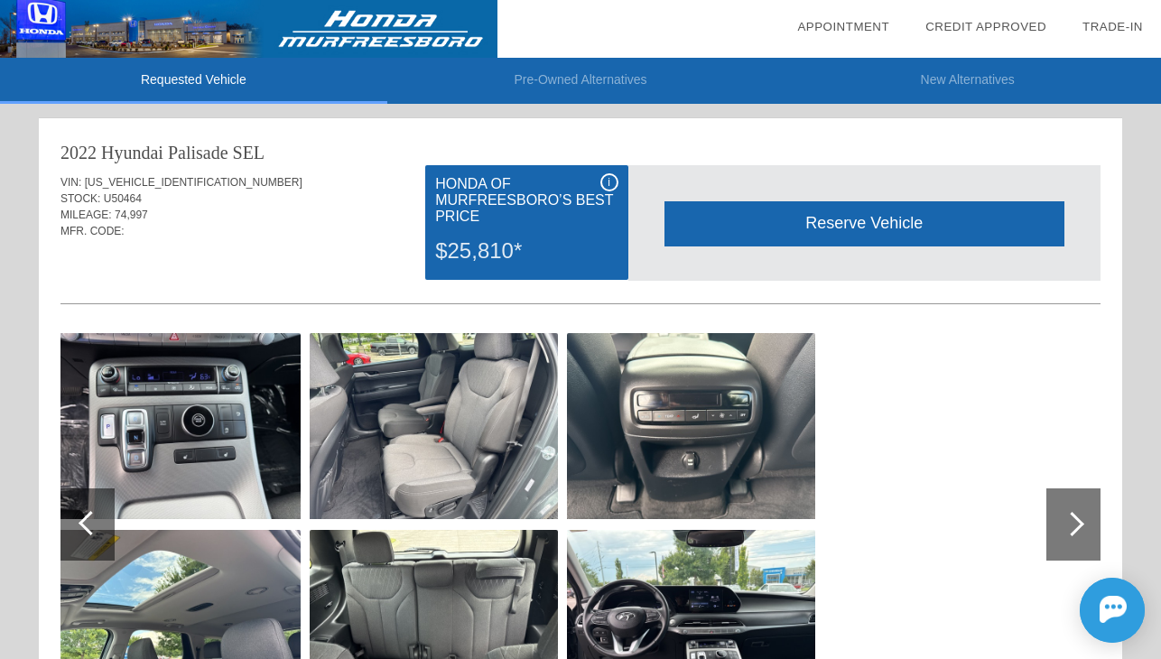
scroll to position [0, 0]
click at [390, 19] on img at bounding box center [248, 29] width 497 height 58
